Goal: Obtain resource: Obtain resource

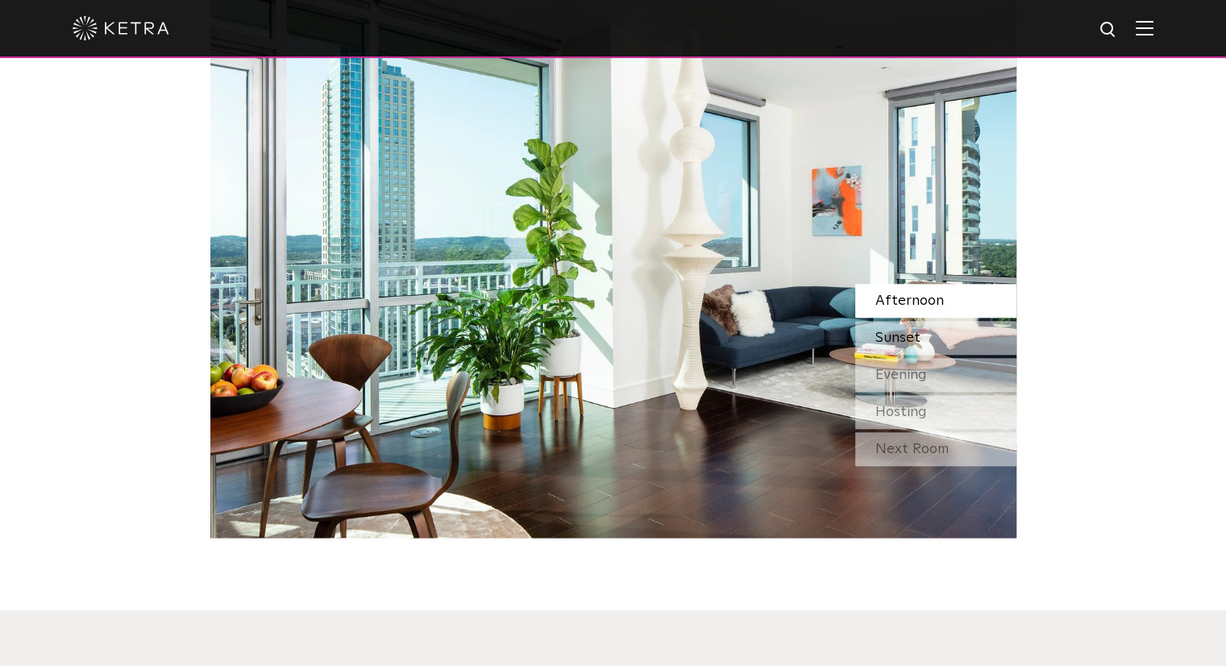
scroll to position [1693, 0]
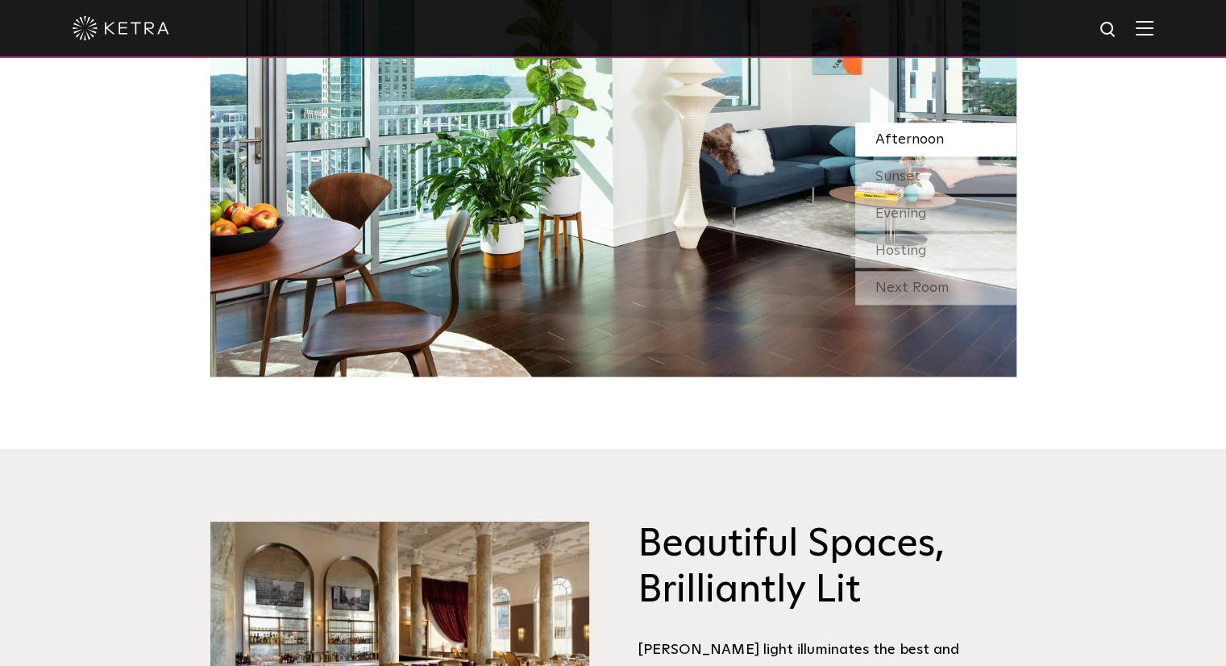
click at [1152, 17] on div at bounding box center [613, 28] width 1081 height 56
click at [1153, 30] on img at bounding box center [1145, 27] width 18 height 15
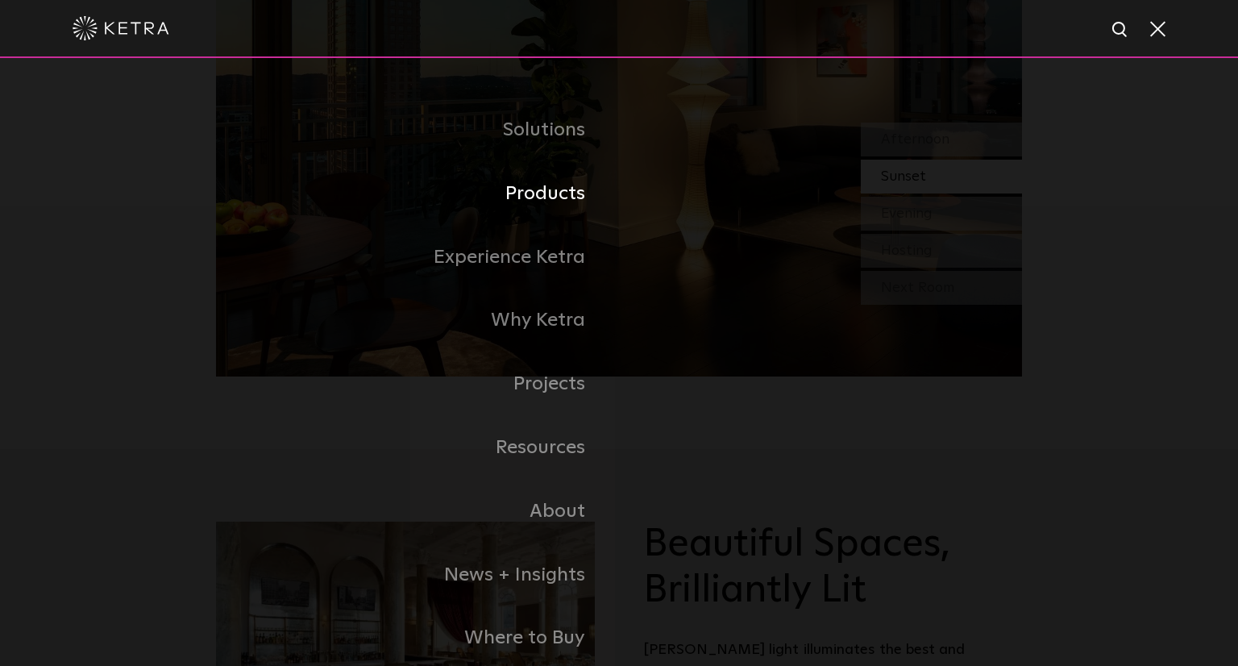
click at [571, 197] on link "Products" at bounding box center [417, 194] width 403 height 64
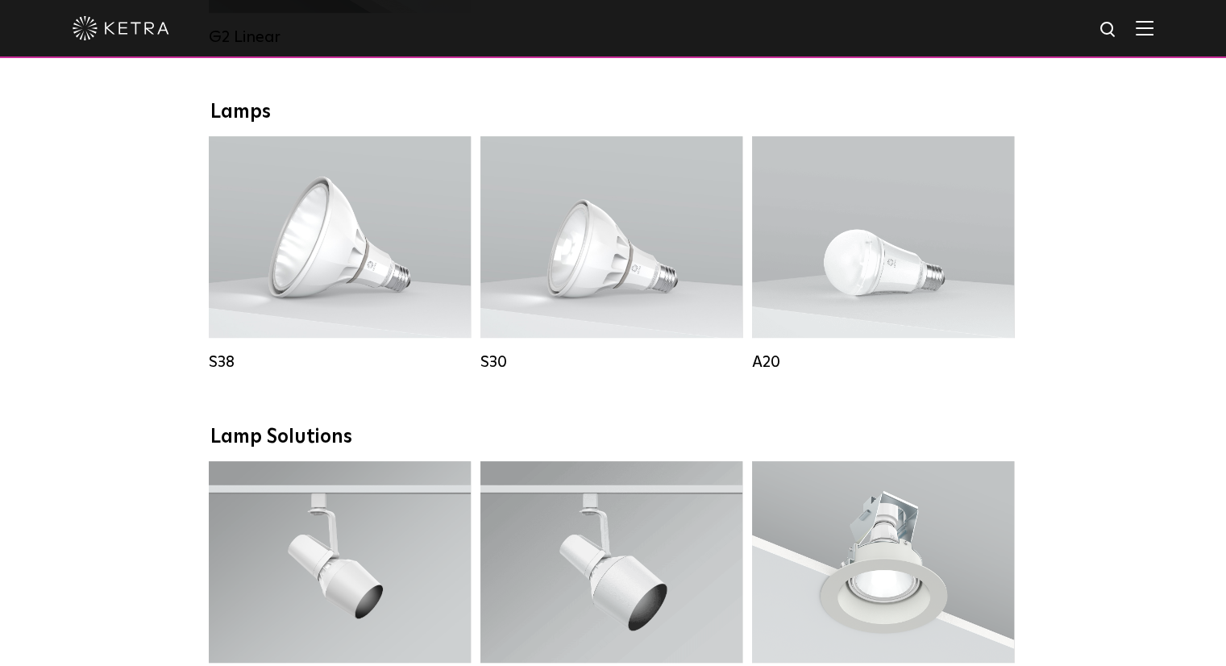
scroll to position [1451, 0]
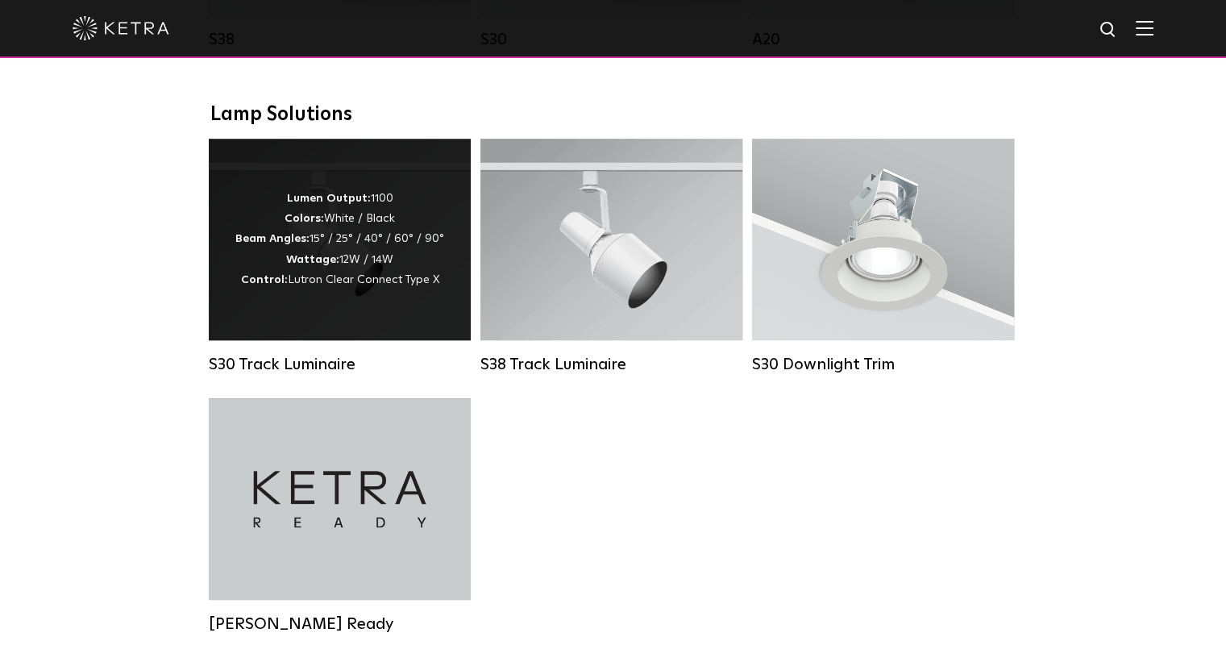
click at [339, 264] on div "Lumen Output: 1100 Colors: White / Black Beam Angles: 15° / 25° / 40° / 60° / 9…" at bounding box center [339, 240] width 209 height 102
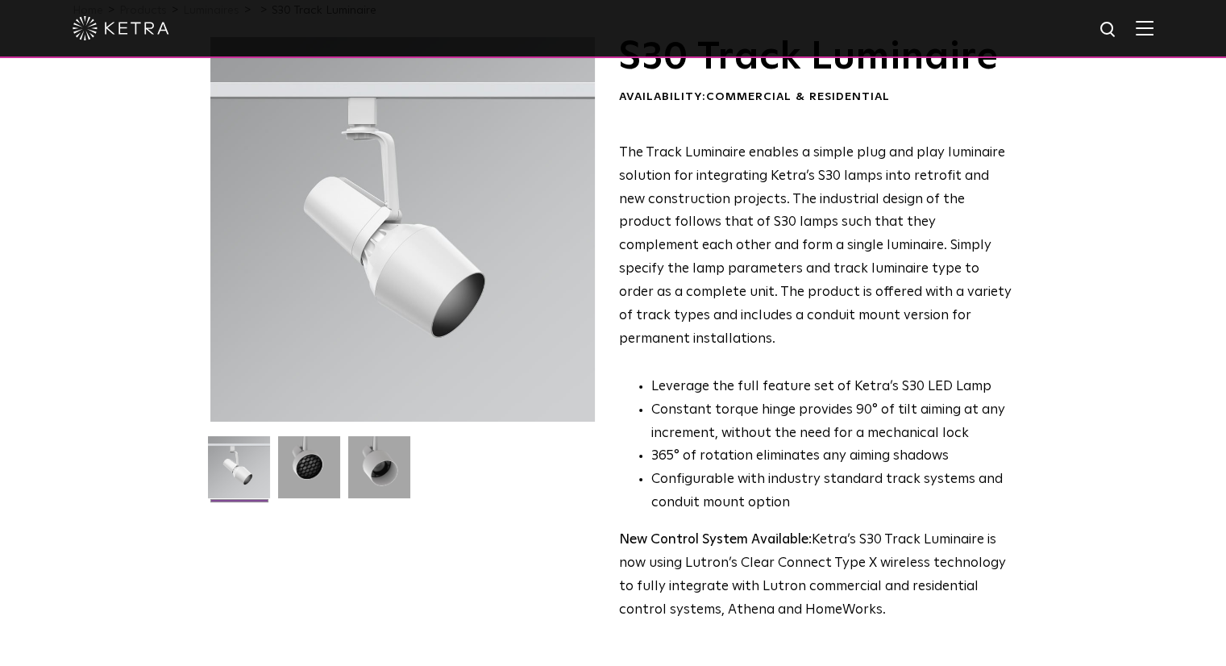
scroll to position [322, 0]
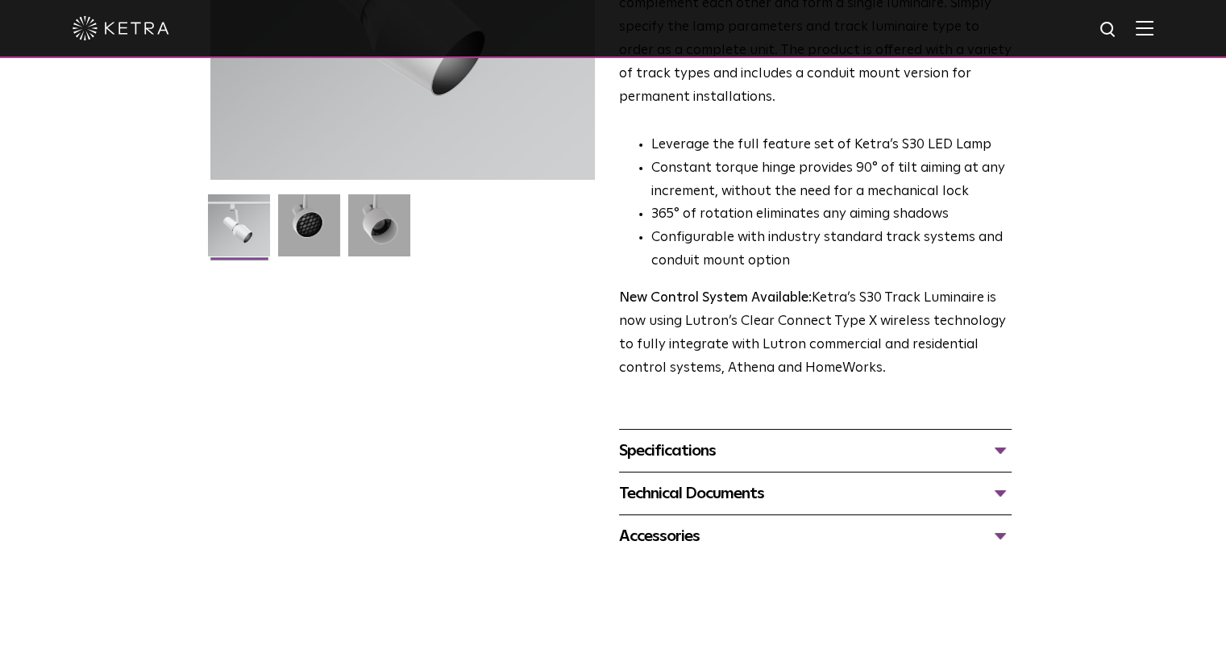
click at [667, 438] on div "Specifications" at bounding box center [815, 451] width 393 height 26
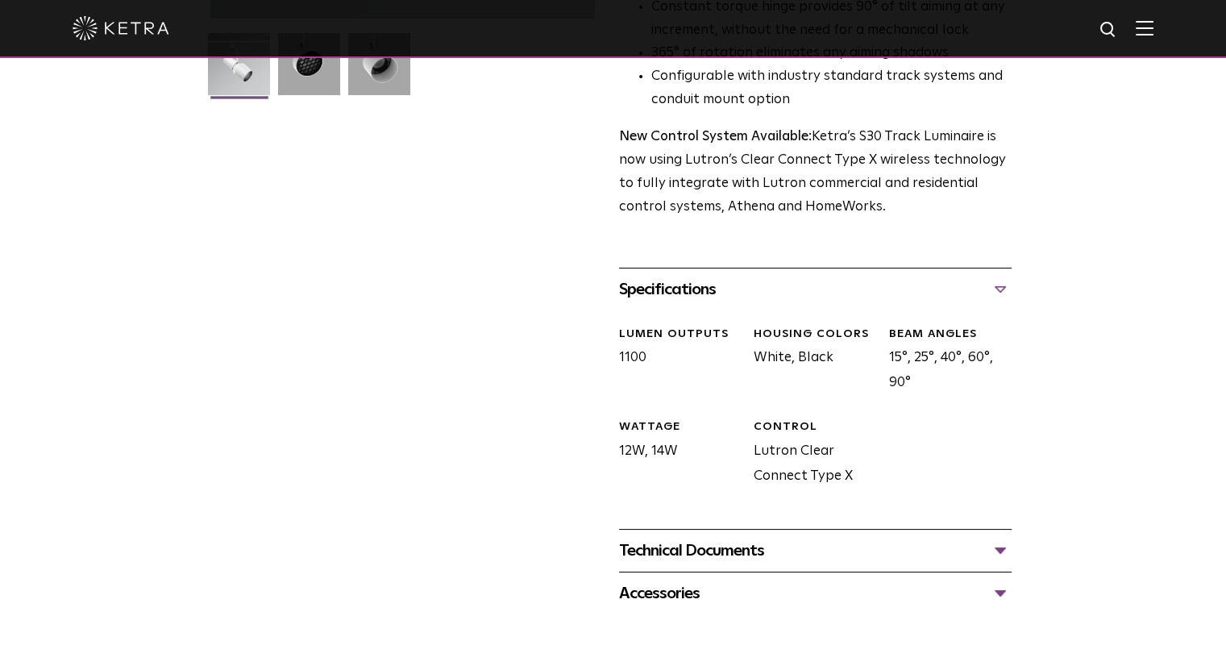
scroll to position [645, 0]
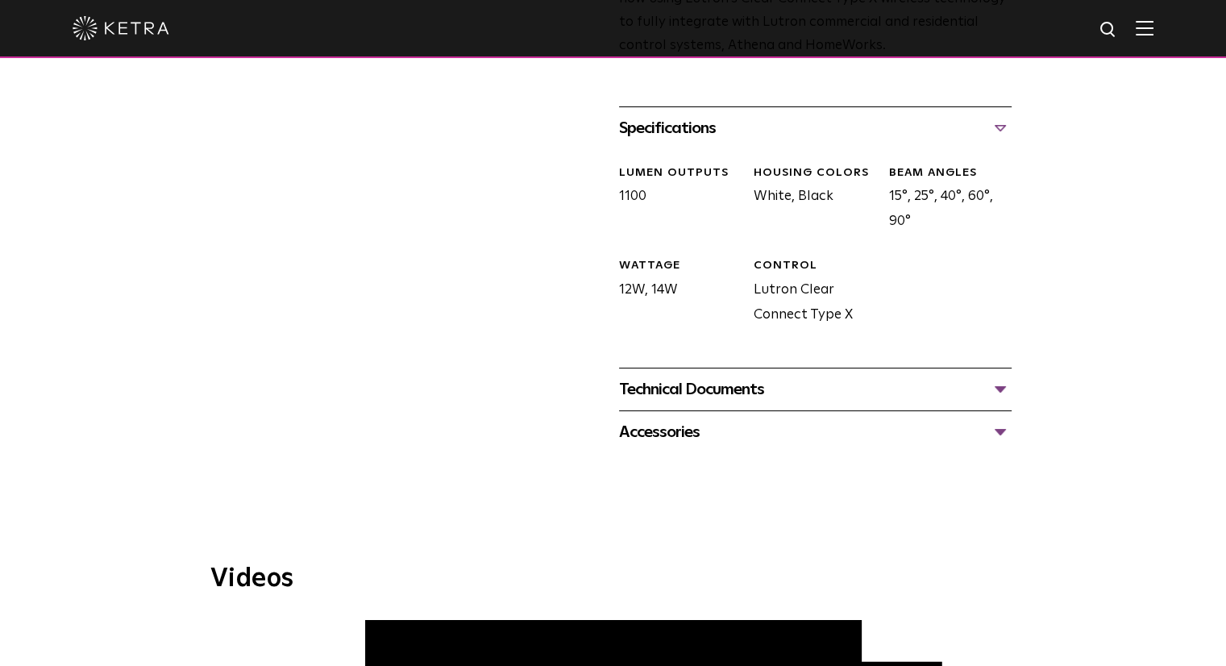
click at [675, 377] on div "Technical Documents" at bounding box center [815, 389] width 393 height 26
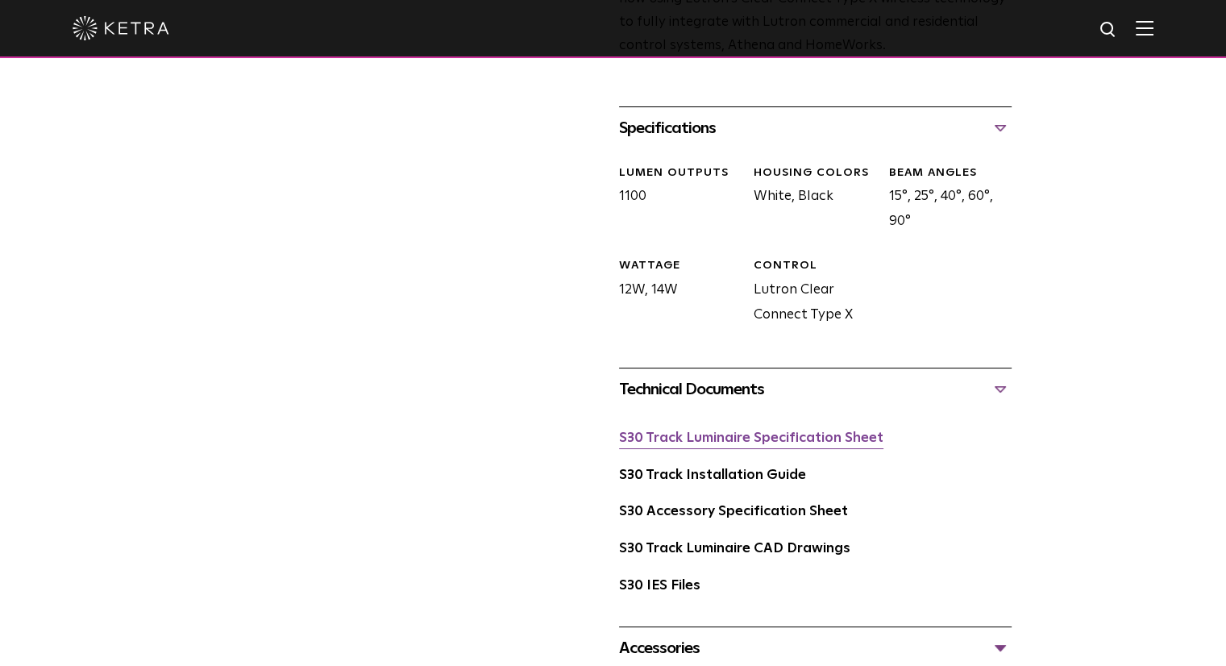
click at [690, 431] on link "S30 Track Luminaire Specification Sheet" at bounding box center [751, 438] width 264 height 14
